Goal: Check status: Check status

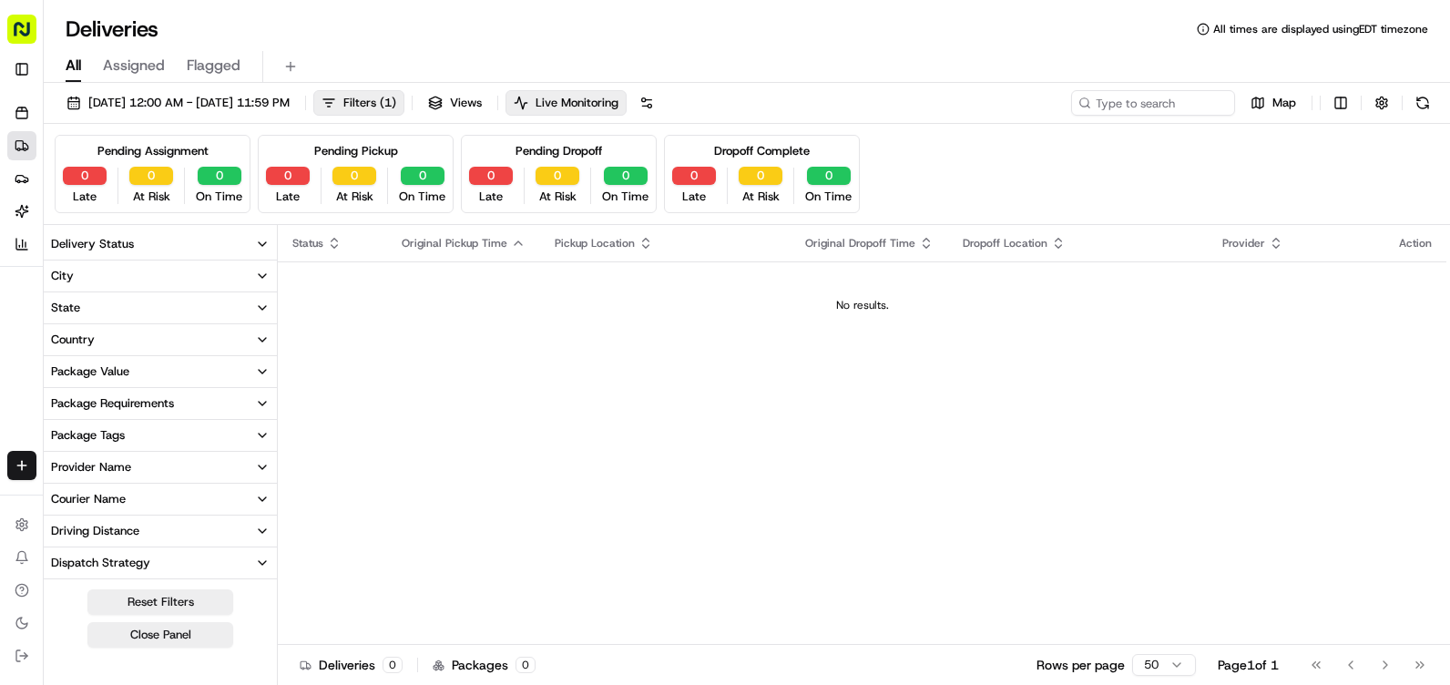
scroll to position [273, 0]
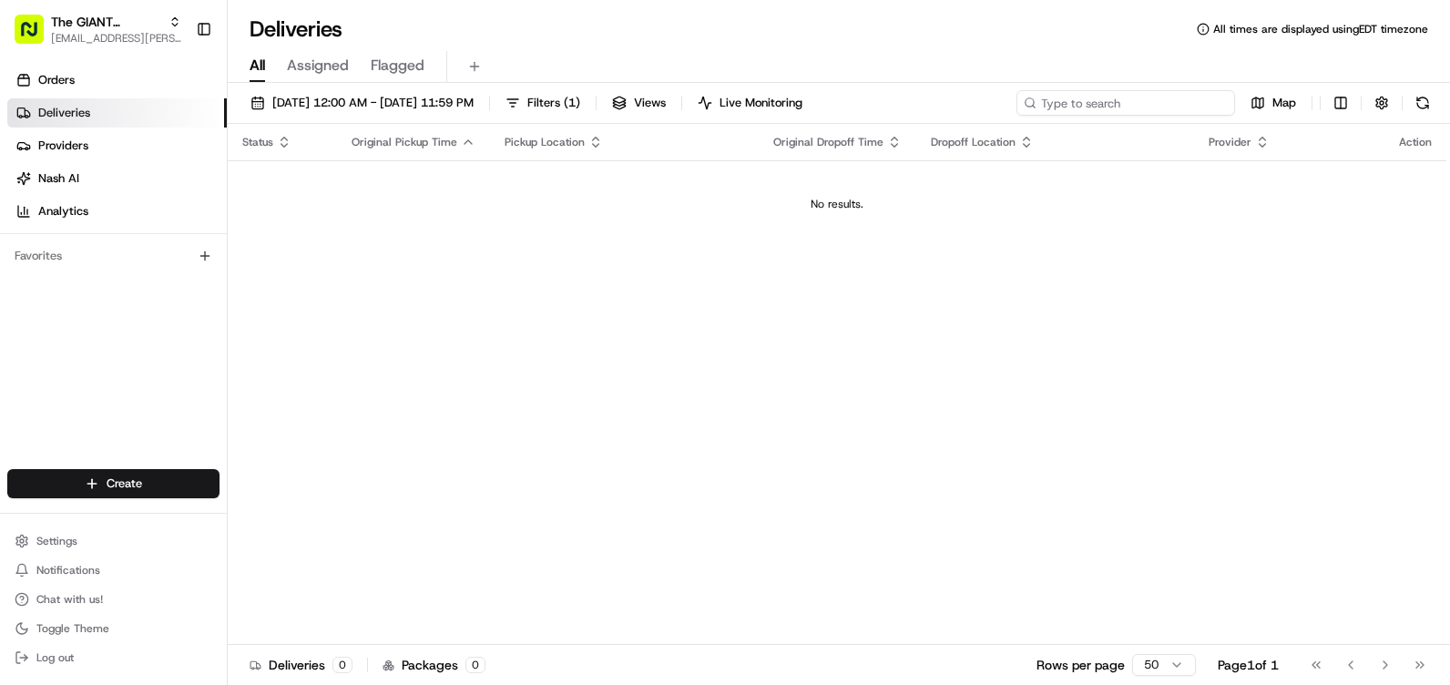
click at [1126, 106] on input at bounding box center [1126, 103] width 219 height 26
type input "5"
type input "6539"
